Goal: Information Seeking & Learning: Check status

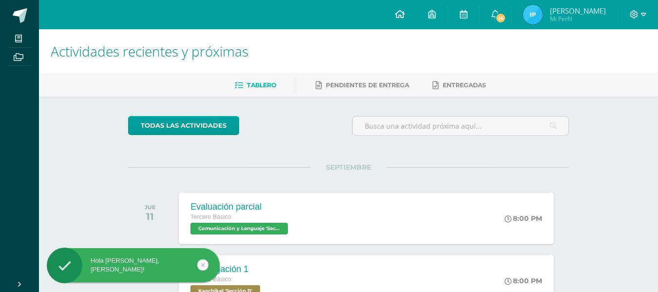
click at [416, 6] on link at bounding box center [399, 14] width 33 height 29
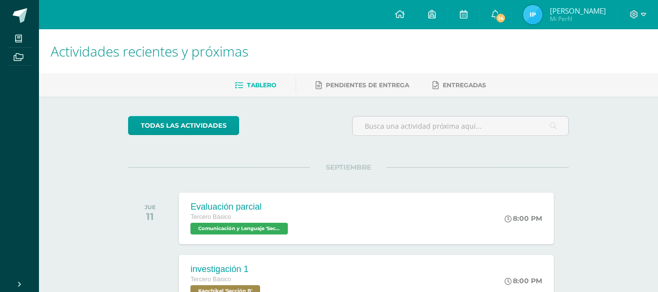
click at [543, 15] on img at bounding box center [532, 14] width 19 height 19
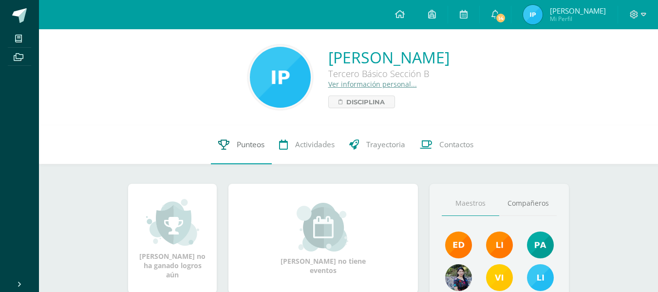
click at [248, 142] on span "Punteos" at bounding box center [251, 144] width 28 height 10
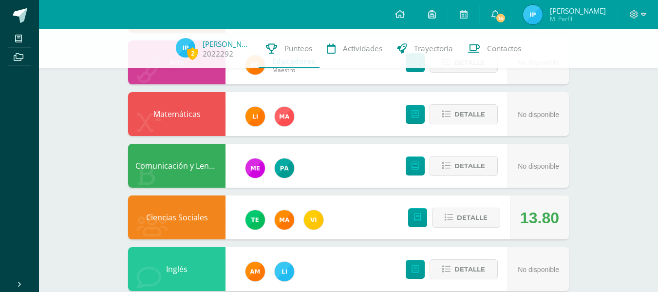
scroll to position [390, 0]
